Goal: Task Accomplishment & Management: Use online tool/utility

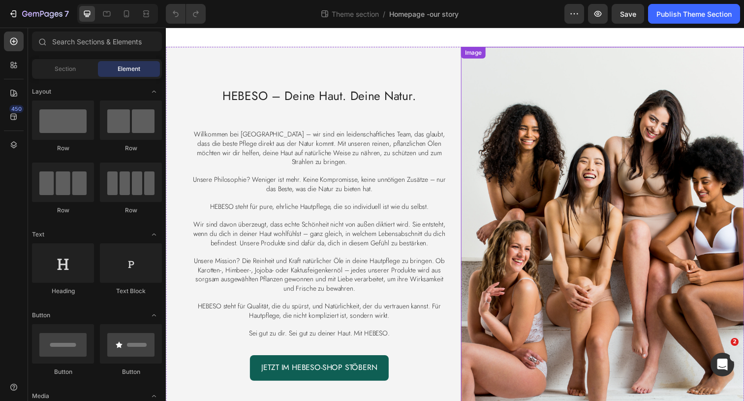
scroll to position [10, 0]
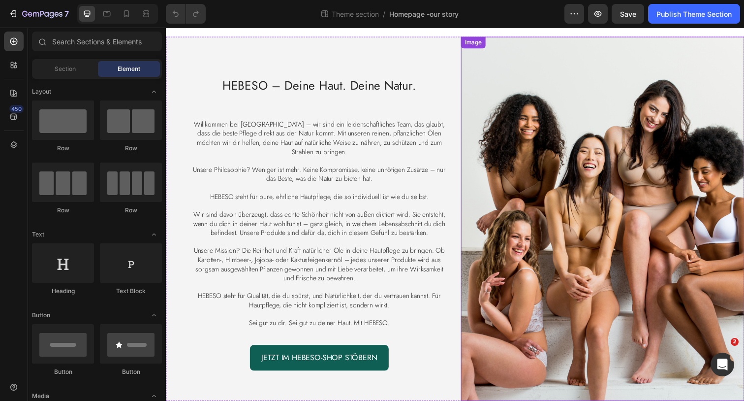
click at [525, 179] on img at bounding box center [611, 223] width 289 height 372
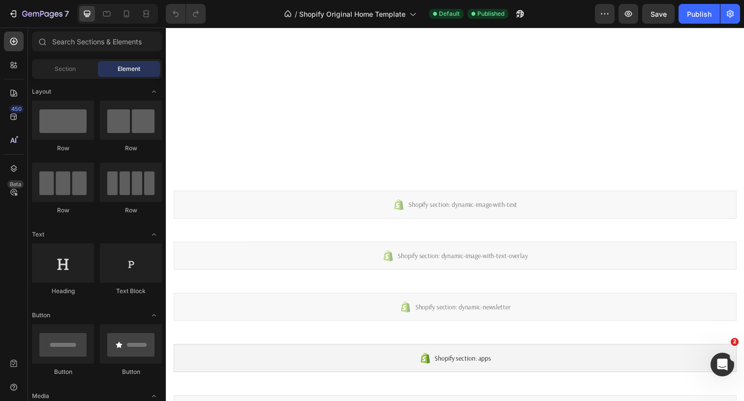
scroll to position [383, 0]
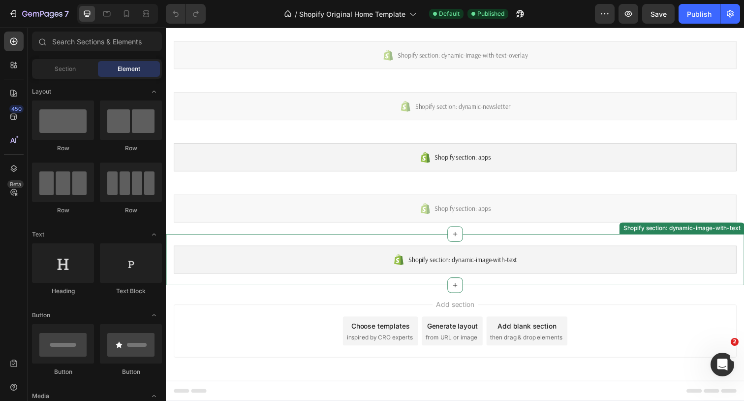
click at [642, 252] on div "Shopify section: dynamic-image-with-text" at bounding box center [461, 264] width 575 height 29
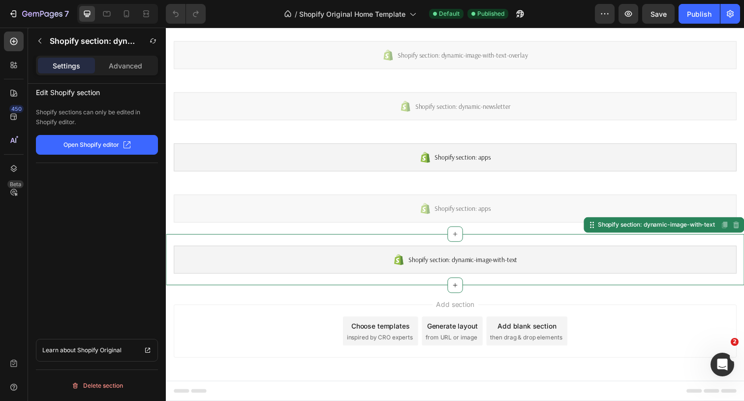
click at [131, 140] on button "Open Shopify editor" at bounding box center [97, 145] width 122 height 20
